Goal: Find specific page/section: Find specific page/section

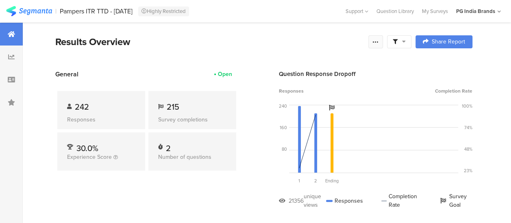
click at [379, 44] on icon at bounding box center [375, 42] width 7 height 7
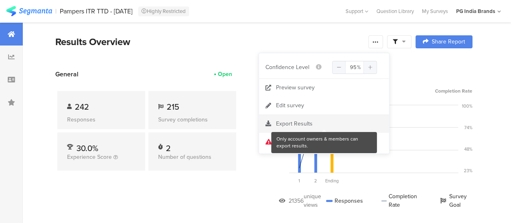
click at [294, 123] on div at bounding box center [324, 124] width 130 height 8
click at [290, 123] on div at bounding box center [324, 124] width 130 height 8
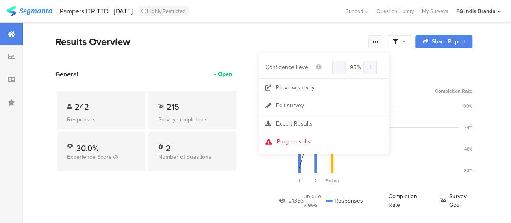
click at [379, 43] on icon at bounding box center [375, 42] width 7 height 7
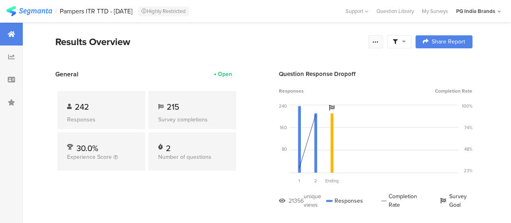
click at [379, 43] on icon at bounding box center [375, 42] width 7 height 7
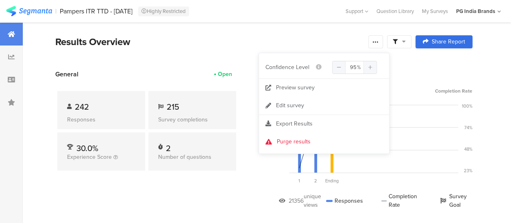
click at [442, 40] on span "Share Report" at bounding box center [448, 42] width 33 height 6
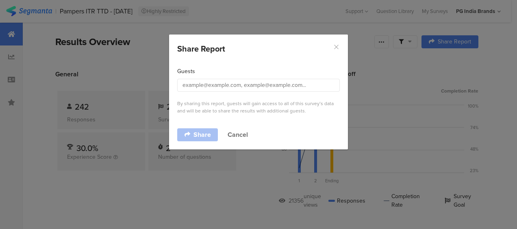
click at [335, 46] on icon "Close" at bounding box center [336, 47] width 7 height 7
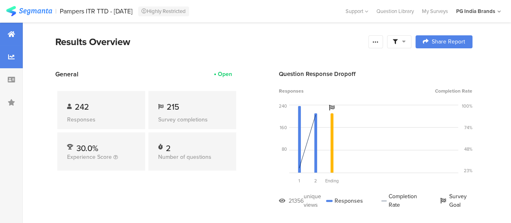
click at [7, 62] on div at bounding box center [11, 57] width 23 height 23
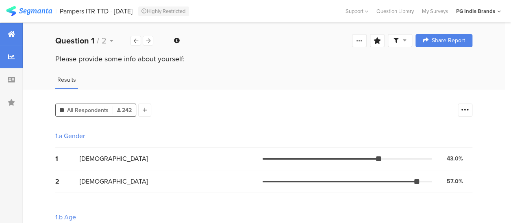
click at [7, 37] on div at bounding box center [11, 34] width 23 height 23
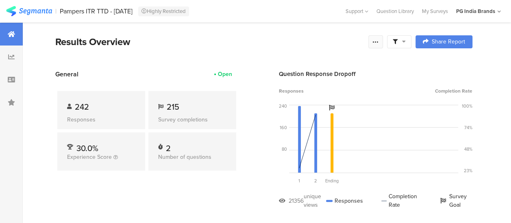
click at [379, 39] on icon at bounding box center [375, 42] width 7 height 7
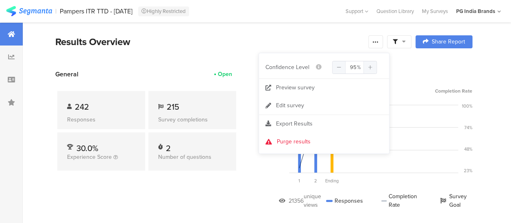
click at [196, 57] on section "Results Overview Complete Responses Only View Sample Share Report Share Cancel …" at bounding box center [264, 52] width 482 height 35
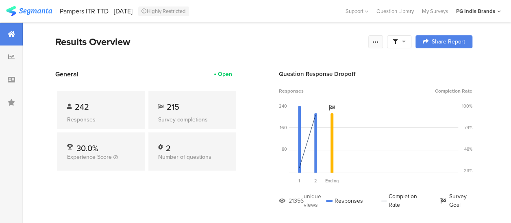
click at [379, 44] on icon at bounding box center [375, 42] width 7 height 7
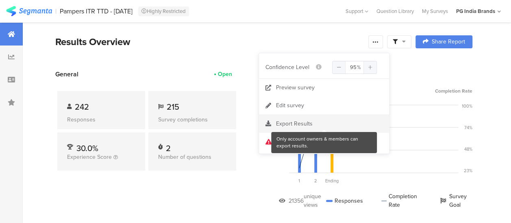
click at [307, 125] on div at bounding box center [324, 124] width 130 height 8
